Goal: Task Accomplishment & Management: Use online tool/utility

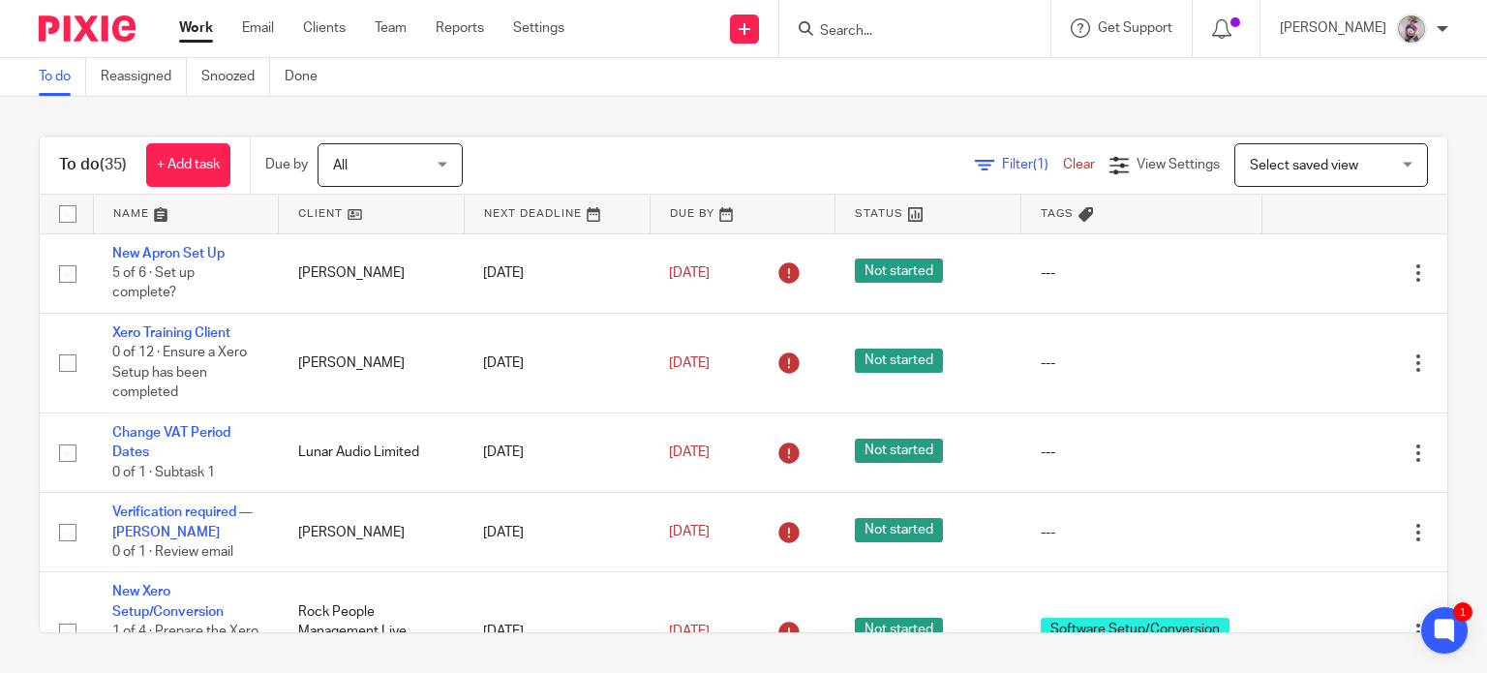
scroll to position [3258, 0]
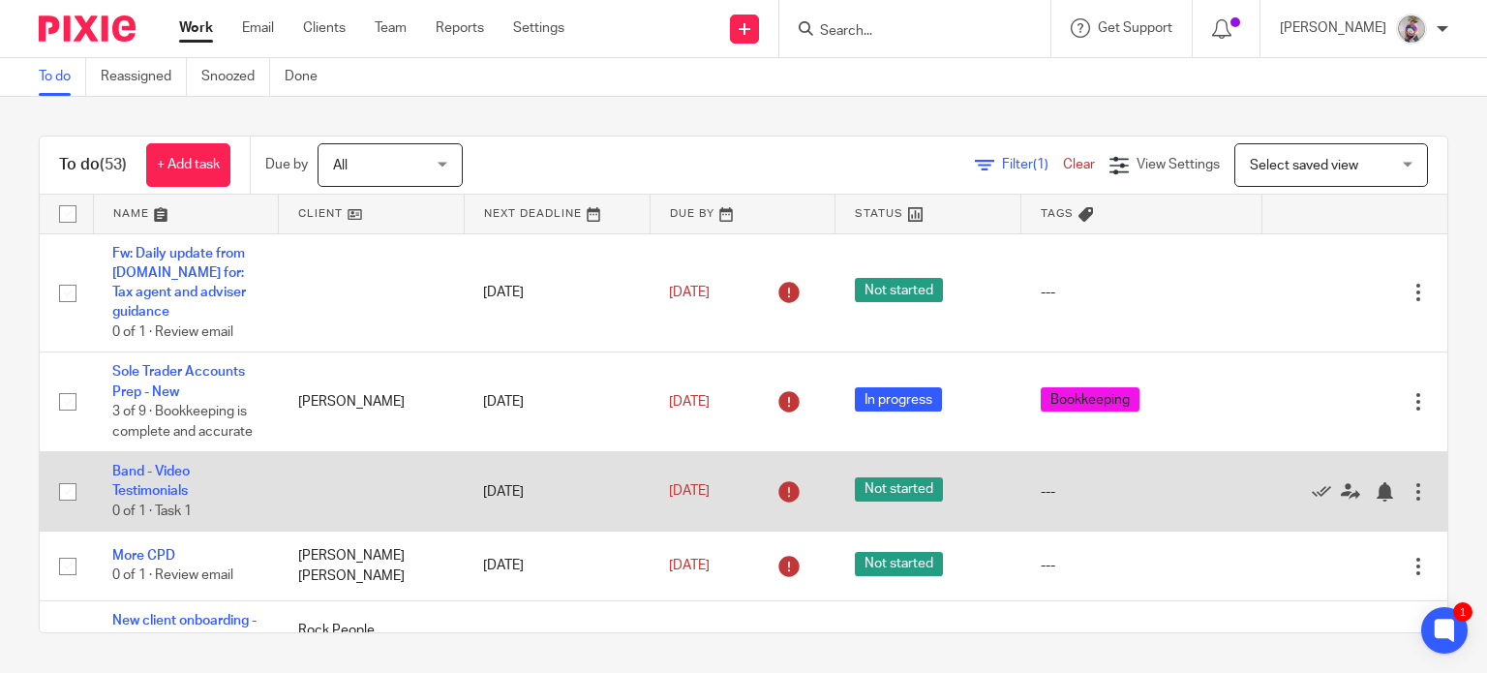
click at [1408, 482] on div at bounding box center [1417, 491] width 19 height 19
click at [1374, 482] on div at bounding box center [1383, 491] width 19 height 19
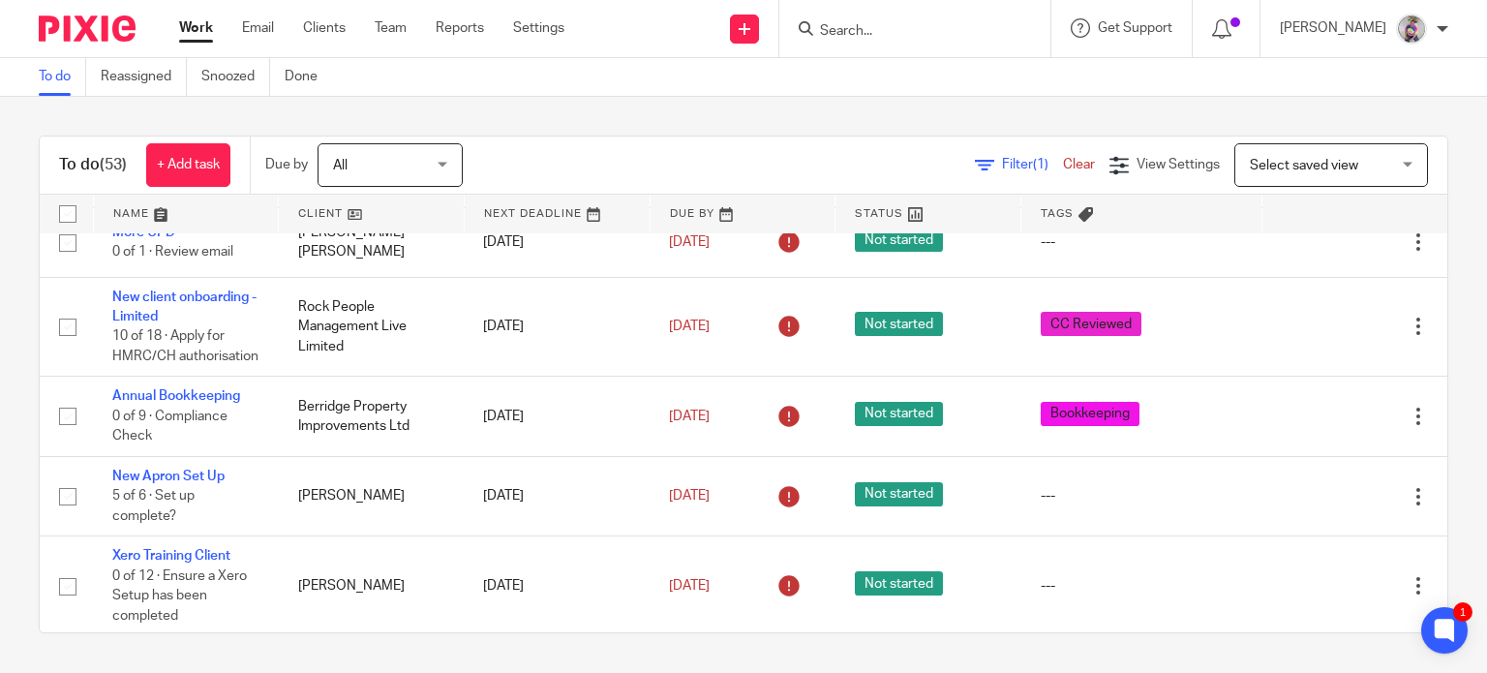
scroll to position [248, 0]
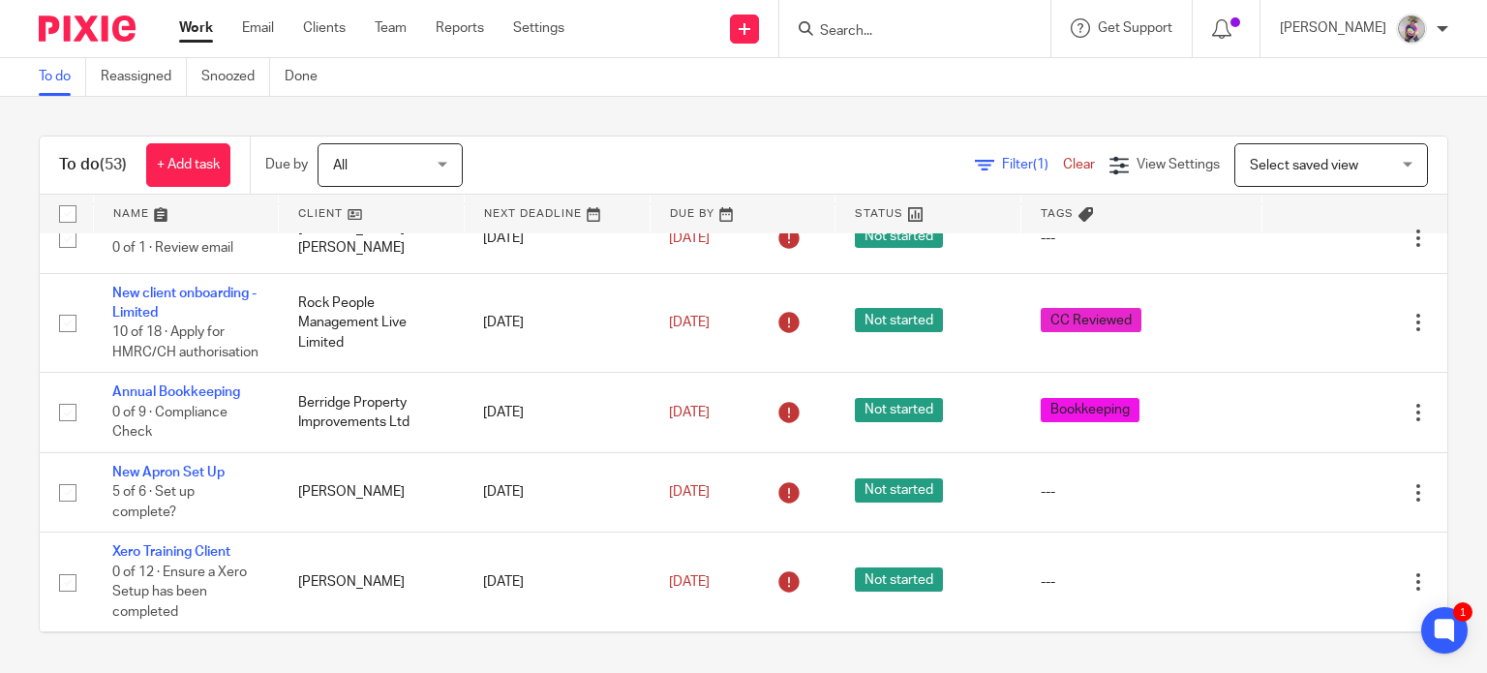
click at [867, 31] on input "Search" at bounding box center [905, 31] width 174 height 17
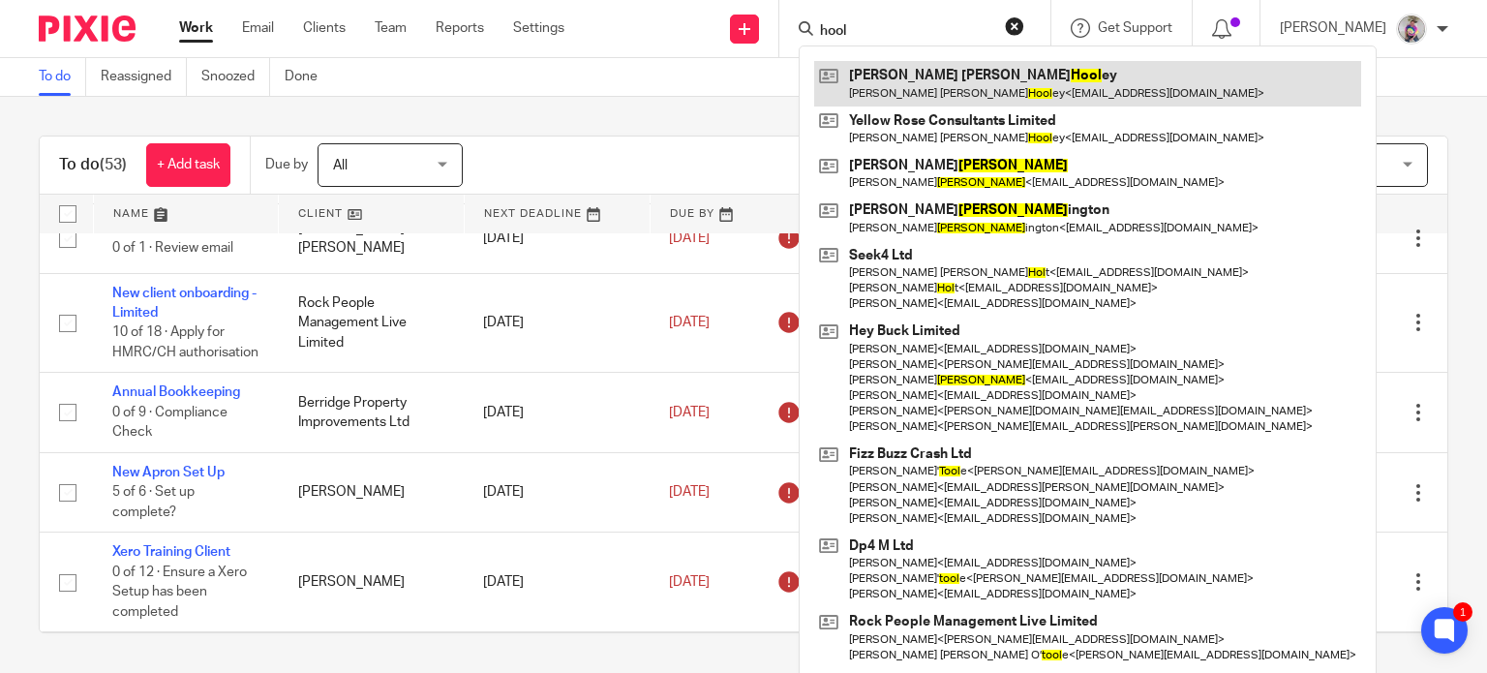
type input "hool"
click at [953, 76] on link at bounding box center [1087, 83] width 547 height 45
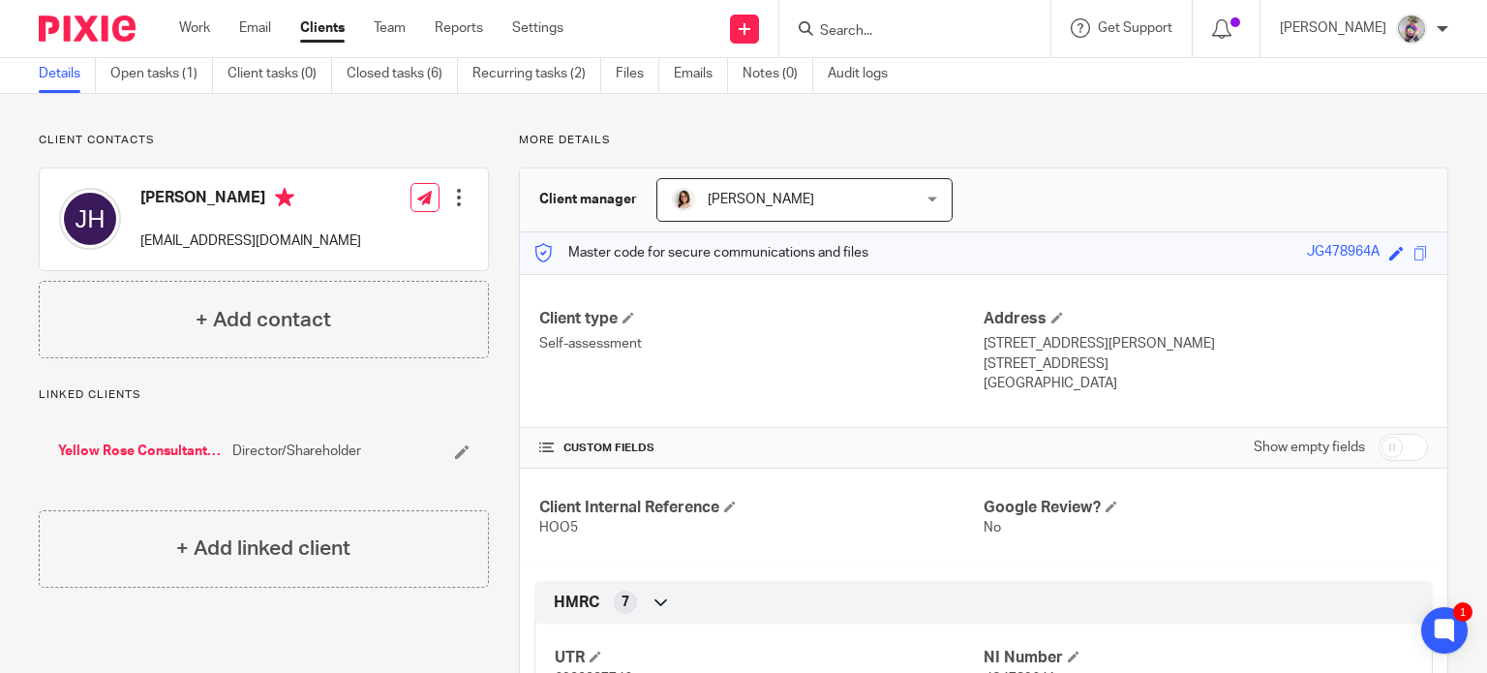
scroll to position [75, 0]
click at [182, 30] on link "Work" at bounding box center [194, 27] width 31 height 19
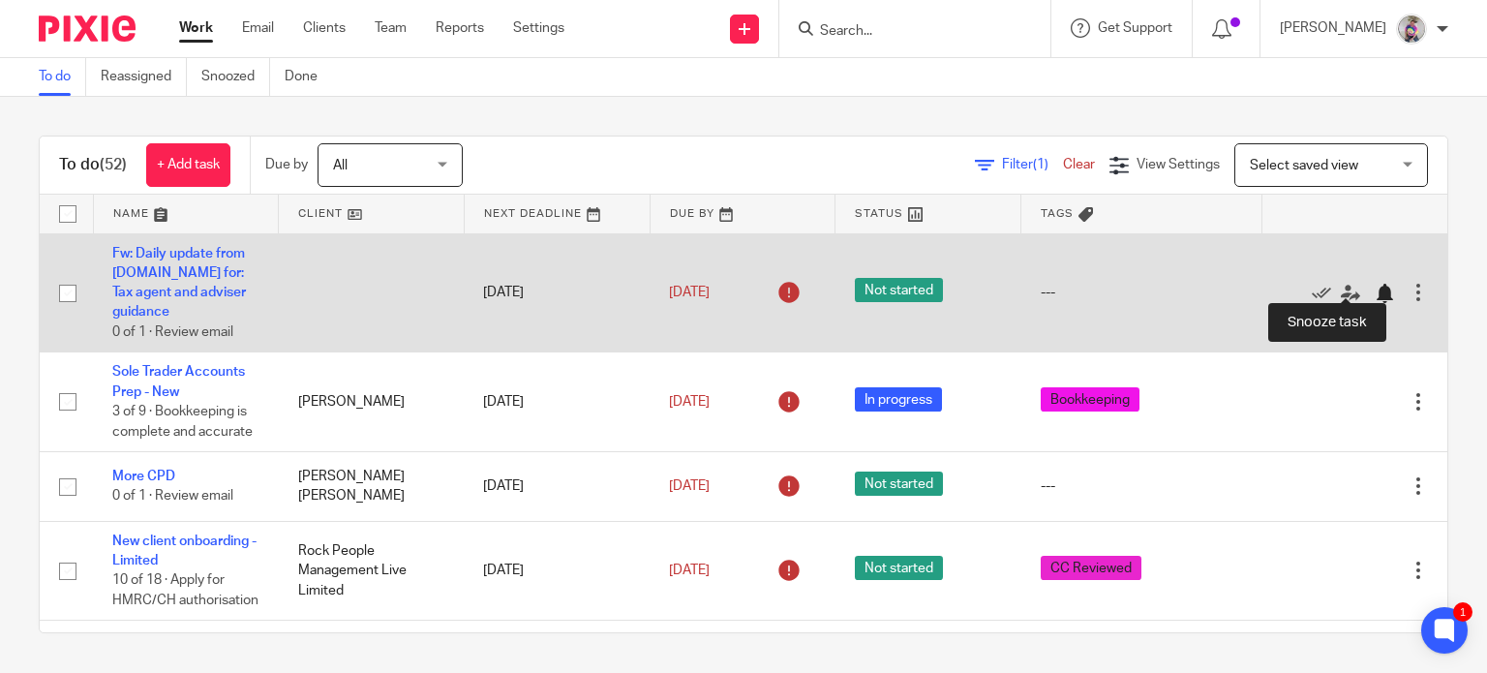
click at [1374, 284] on div at bounding box center [1383, 293] width 19 height 19
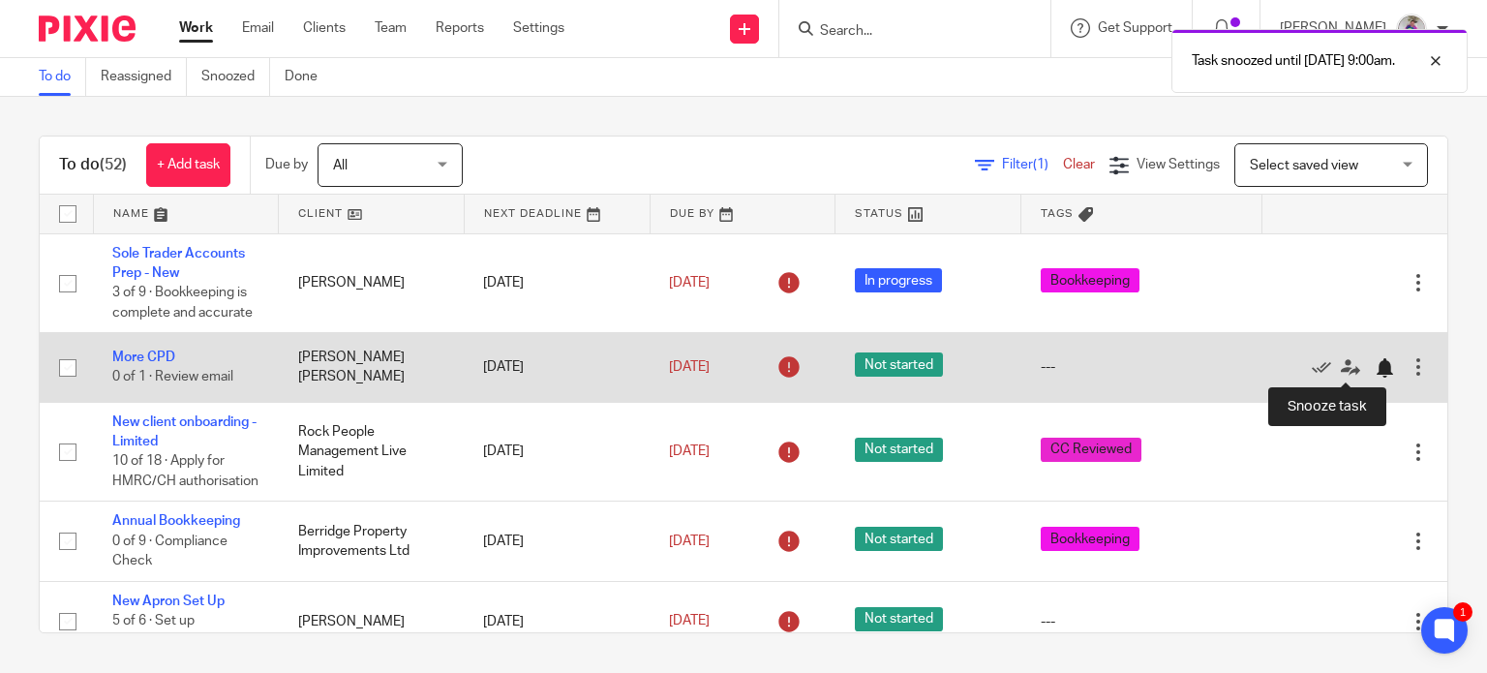
click at [1374, 371] on div at bounding box center [1383, 367] width 19 height 19
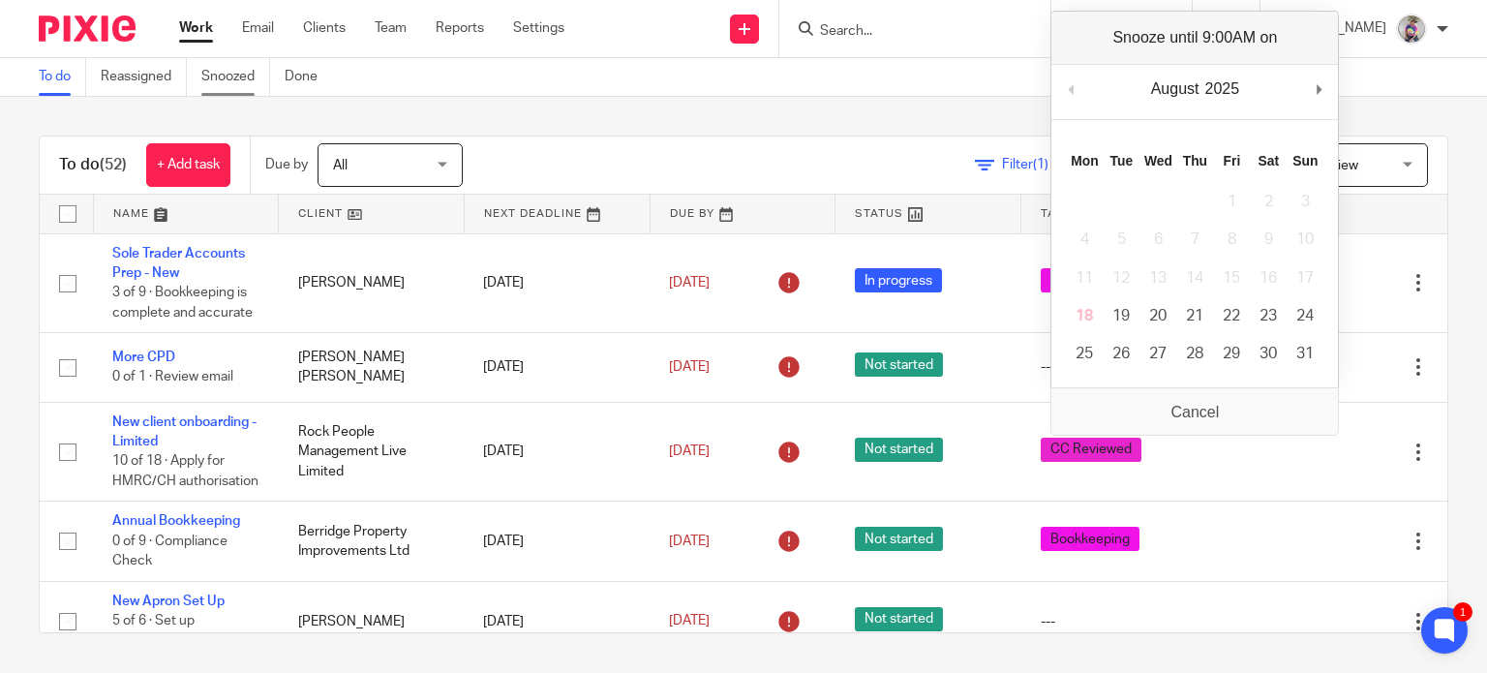
click at [243, 75] on link "Snoozed" at bounding box center [235, 77] width 69 height 38
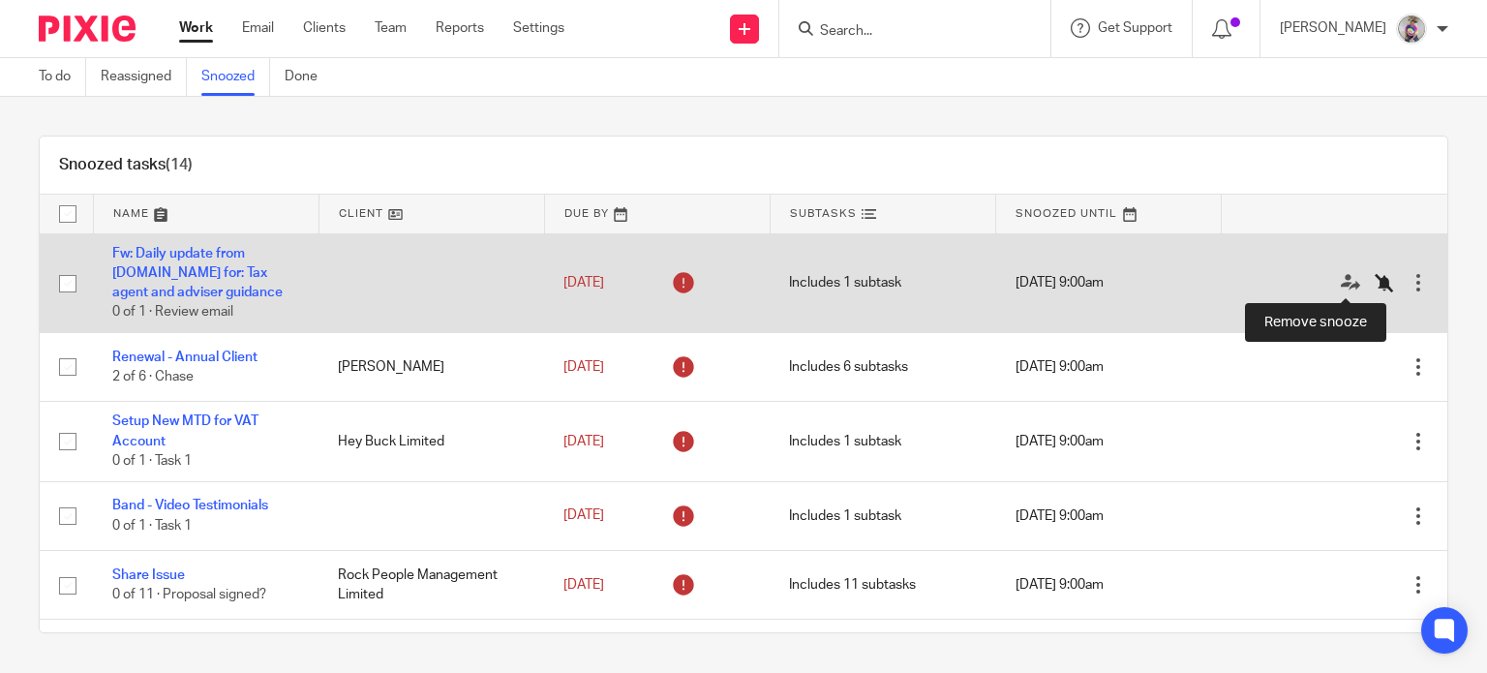
click at [1374, 278] on icon at bounding box center [1383, 282] width 19 height 19
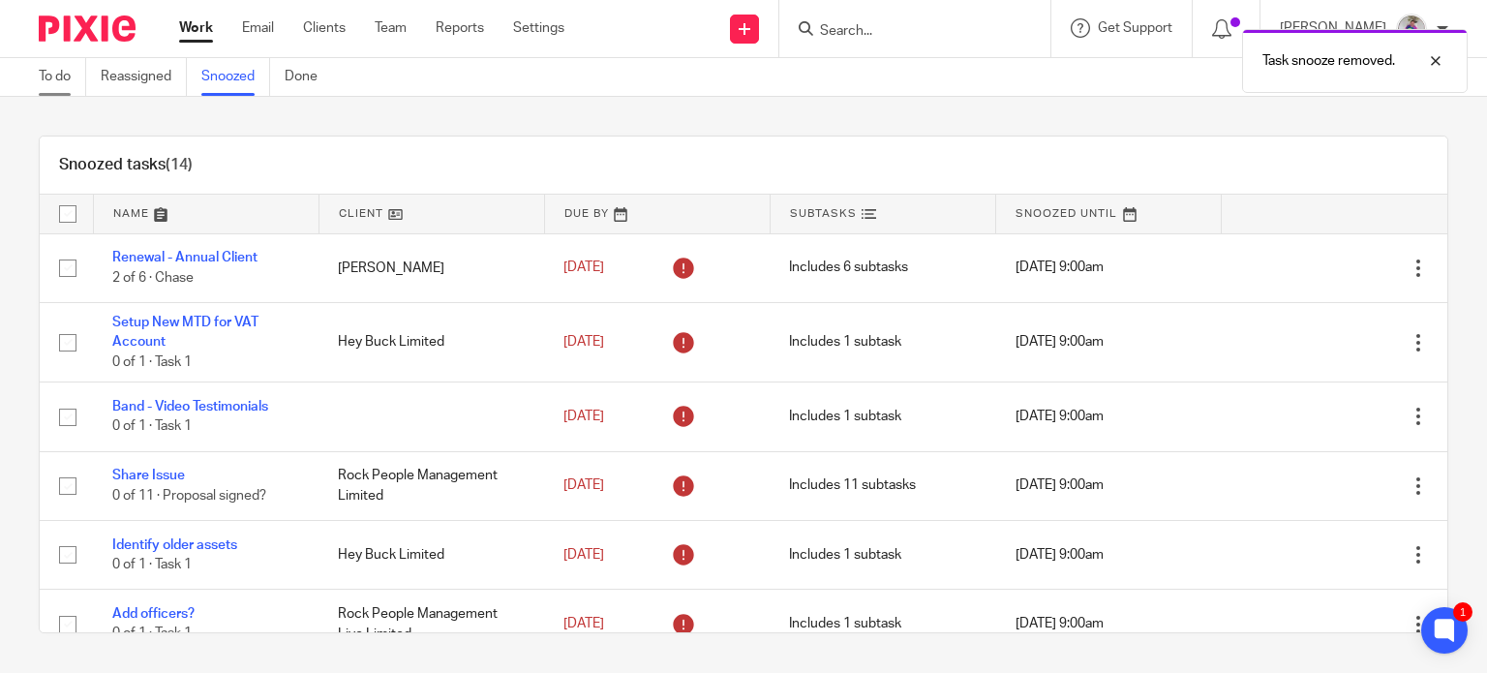
click at [48, 73] on link "To do" at bounding box center [62, 77] width 47 height 38
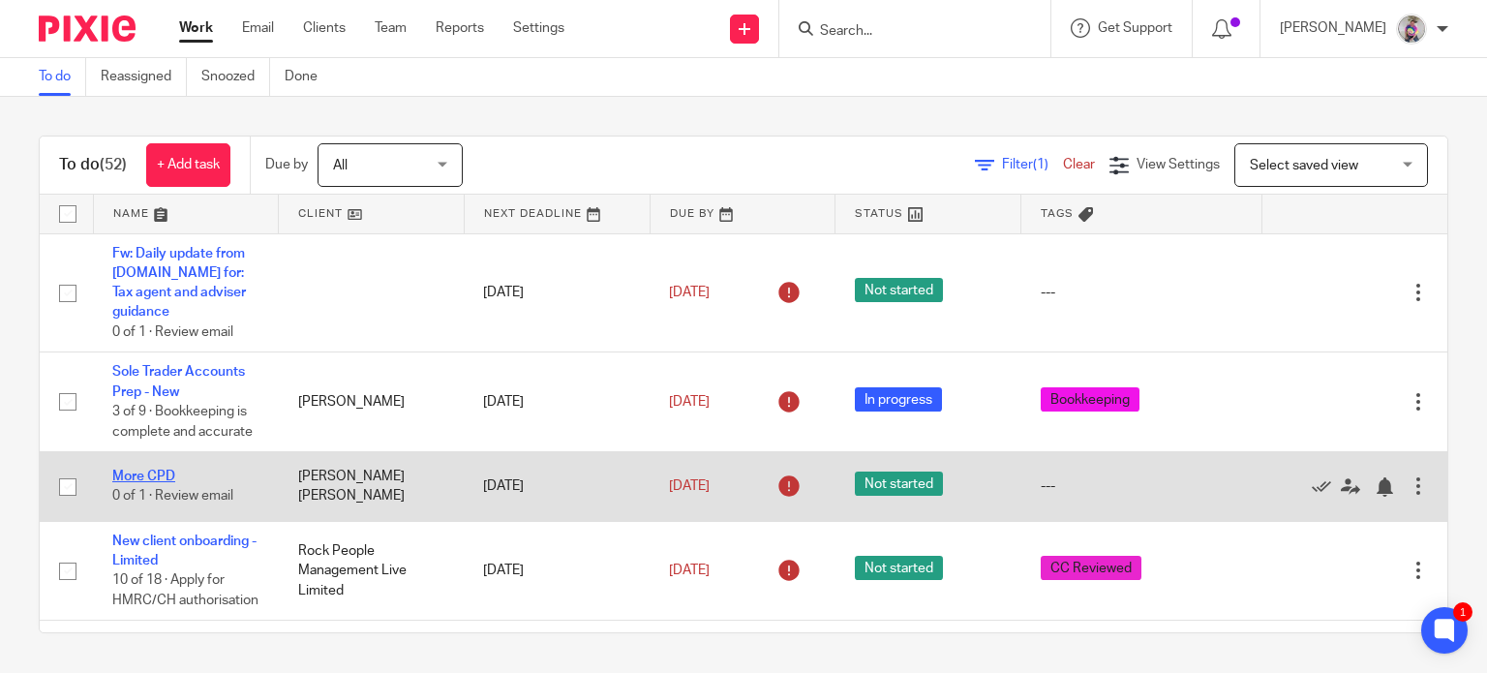
click at [164, 469] on link "More CPD" at bounding box center [143, 476] width 63 height 14
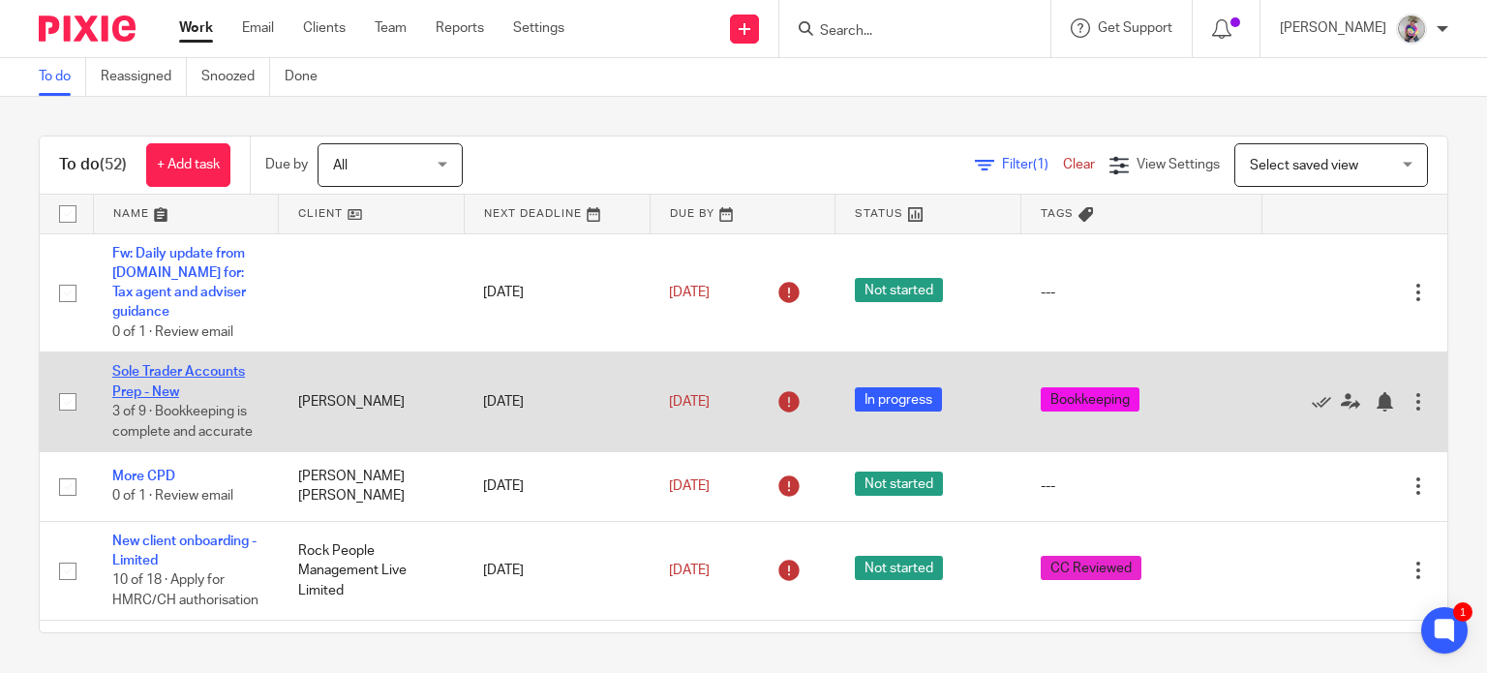
click at [166, 365] on link "Sole Trader Accounts Prep - New" at bounding box center [178, 381] width 133 height 33
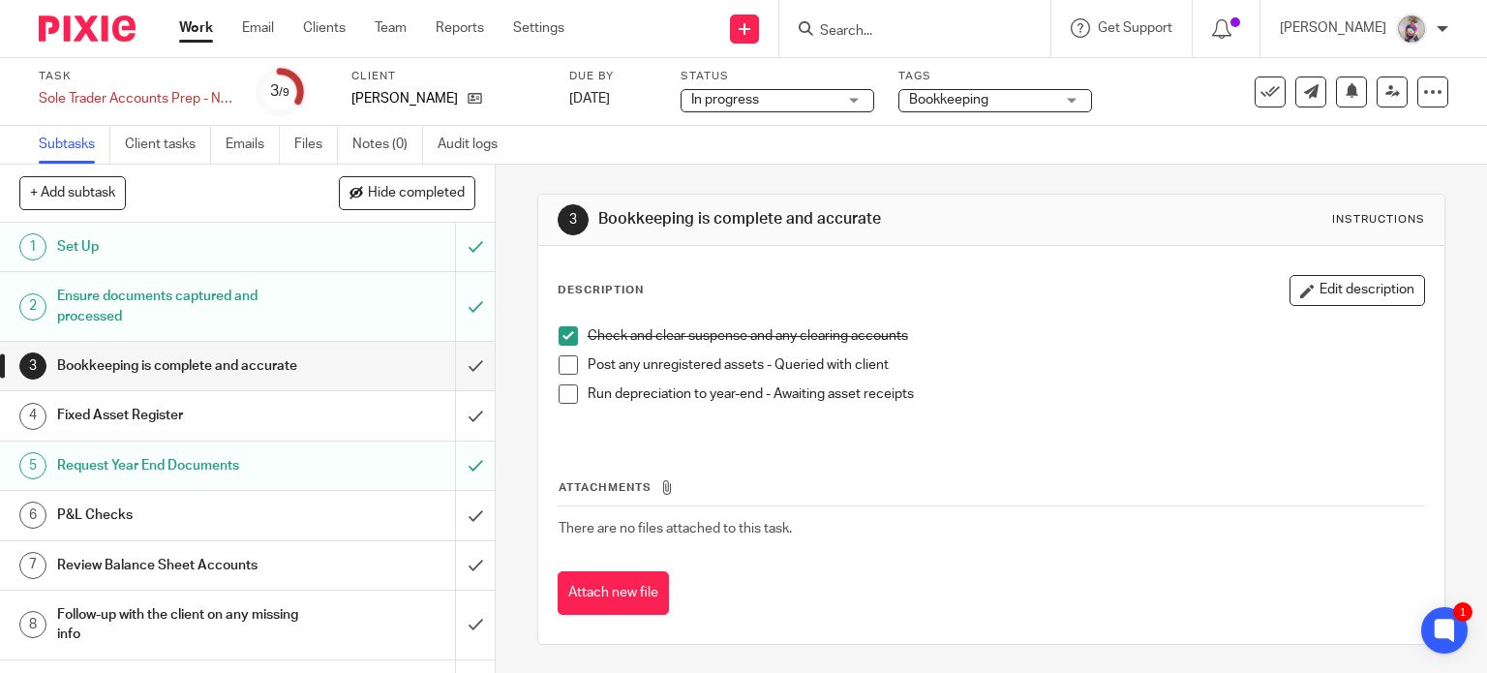
click at [565, 365] on span at bounding box center [567, 364] width 19 height 19
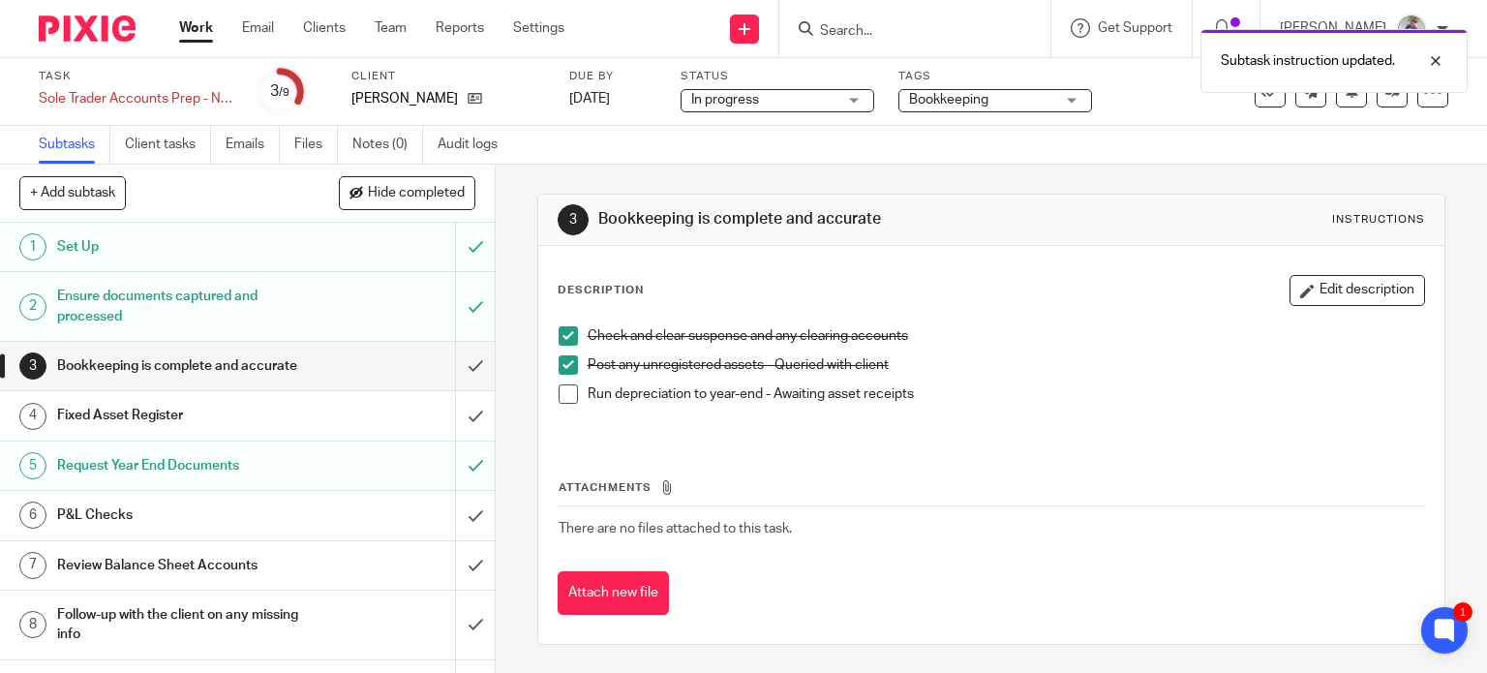
click at [559, 391] on span at bounding box center [567, 393] width 19 height 19
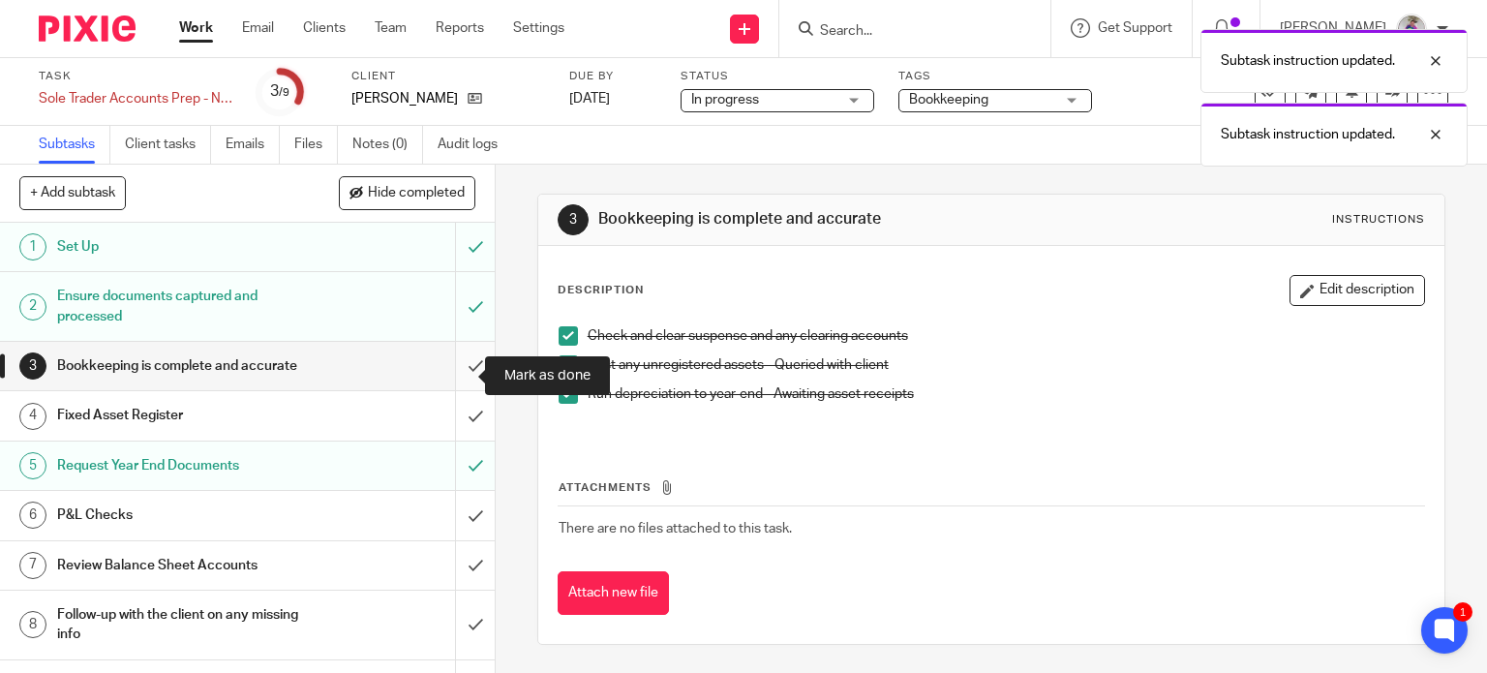
click at [453, 375] on input "submit" at bounding box center [247, 366] width 495 height 48
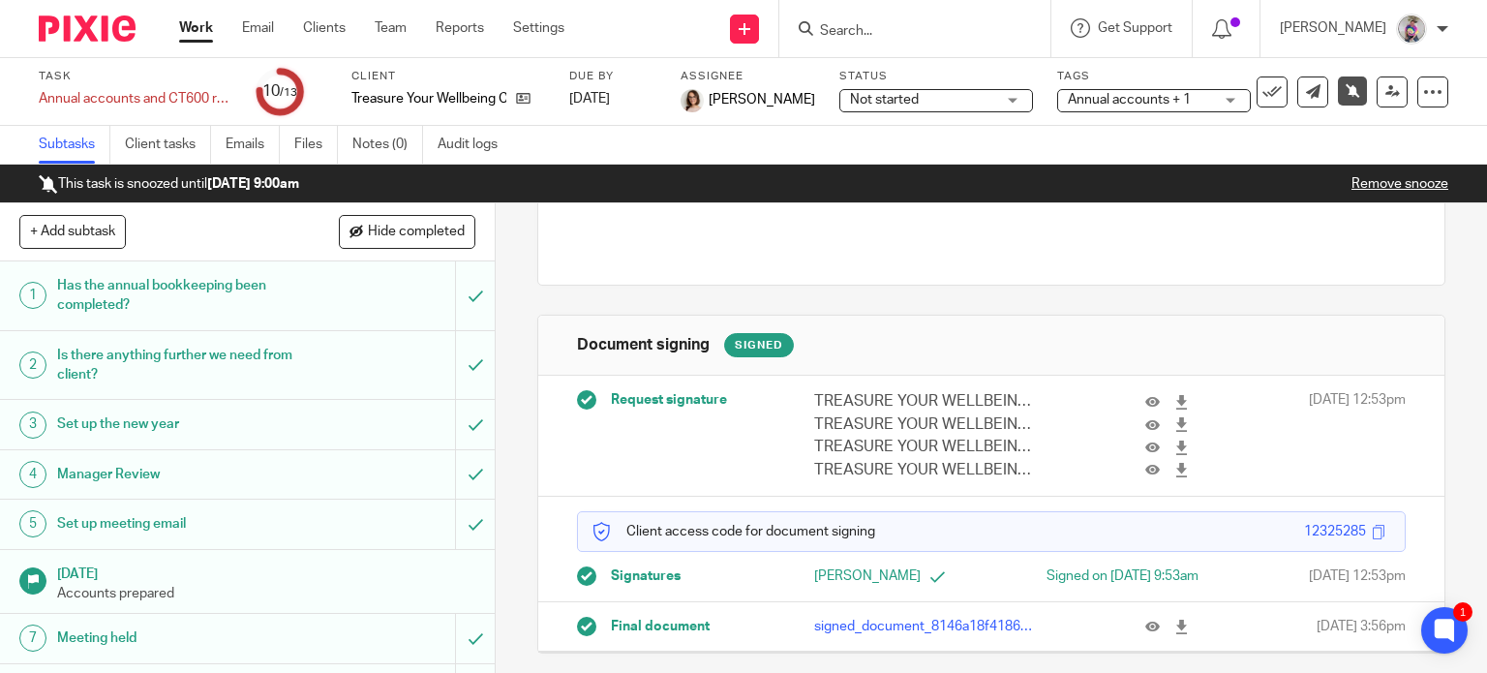
scroll to position [180, 0]
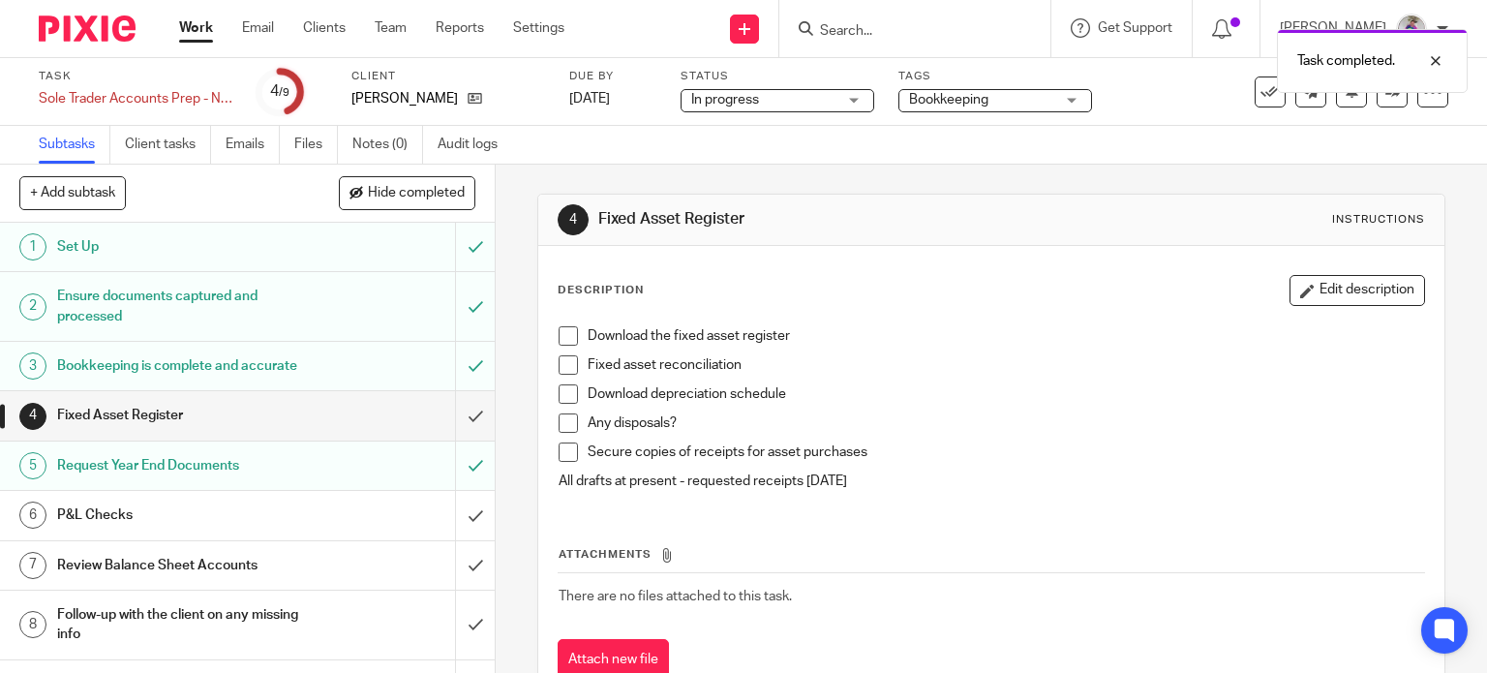
click at [563, 336] on span at bounding box center [567, 335] width 19 height 19
click at [560, 366] on span at bounding box center [567, 364] width 19 height 19
click at [568, 390] on span at bounding box center [567, 393] width 19 height 19
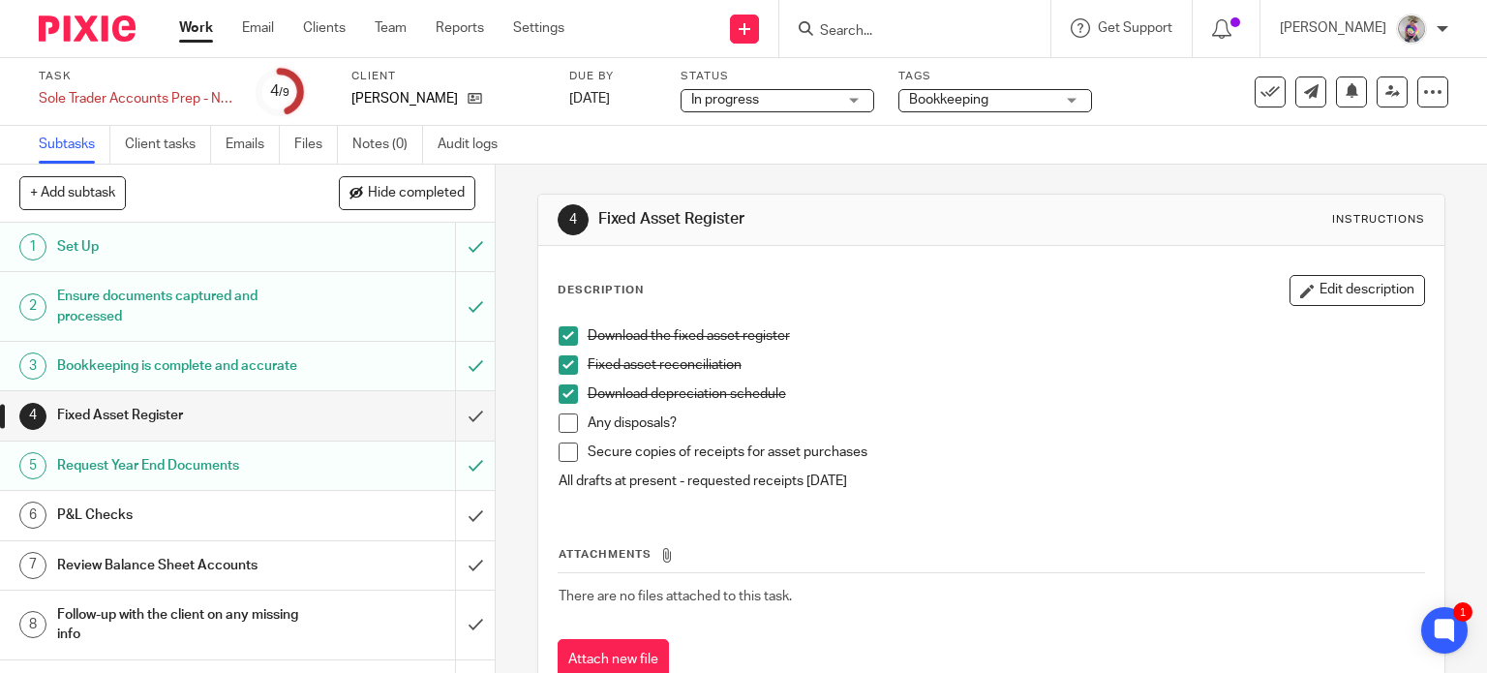
click at [565, 422] on span at bounding box center [567, 422] width 19 height 19
click at [562, 452] on span at bounding box center [567, 451] width 19 height 19
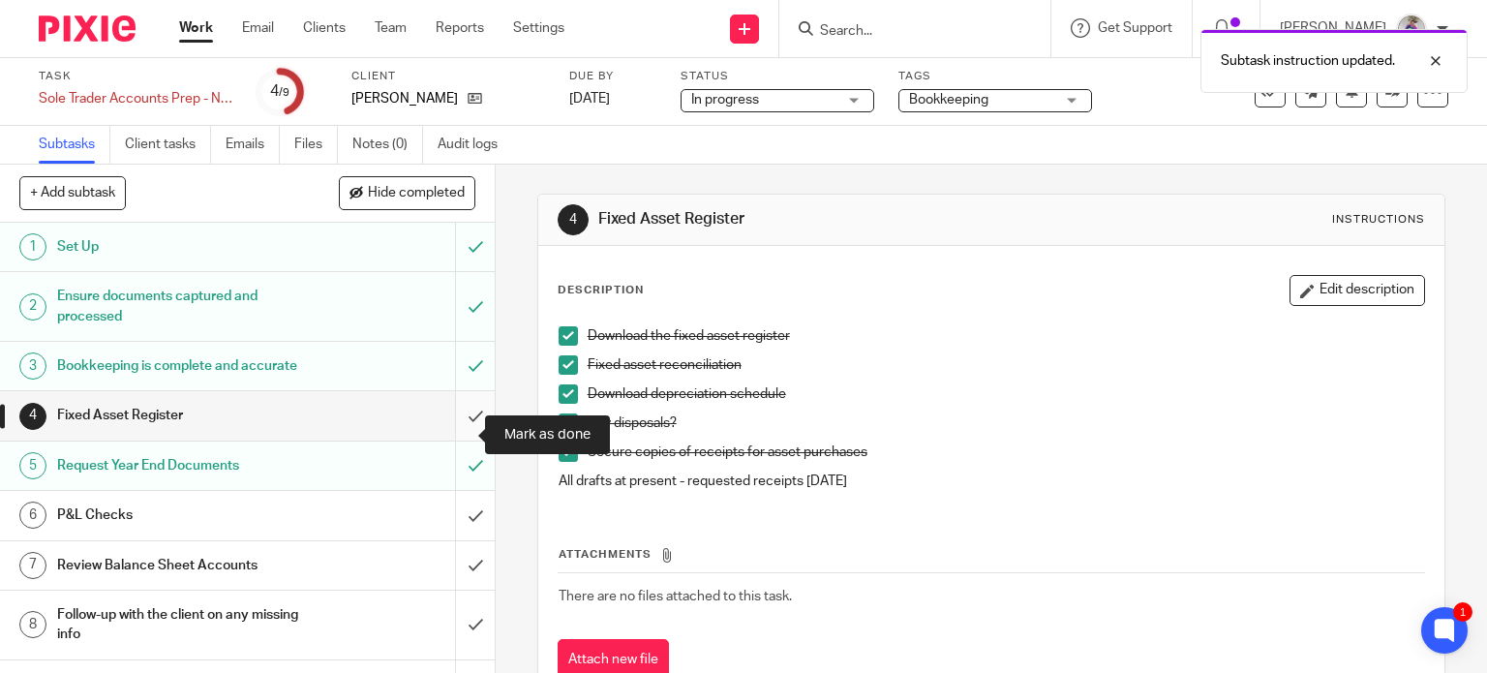
click at [457, 434] on input "submit" at bounding box center [247, 415] width 495 height 48
